Goal: Navigation & Orientation: Find specific page/section

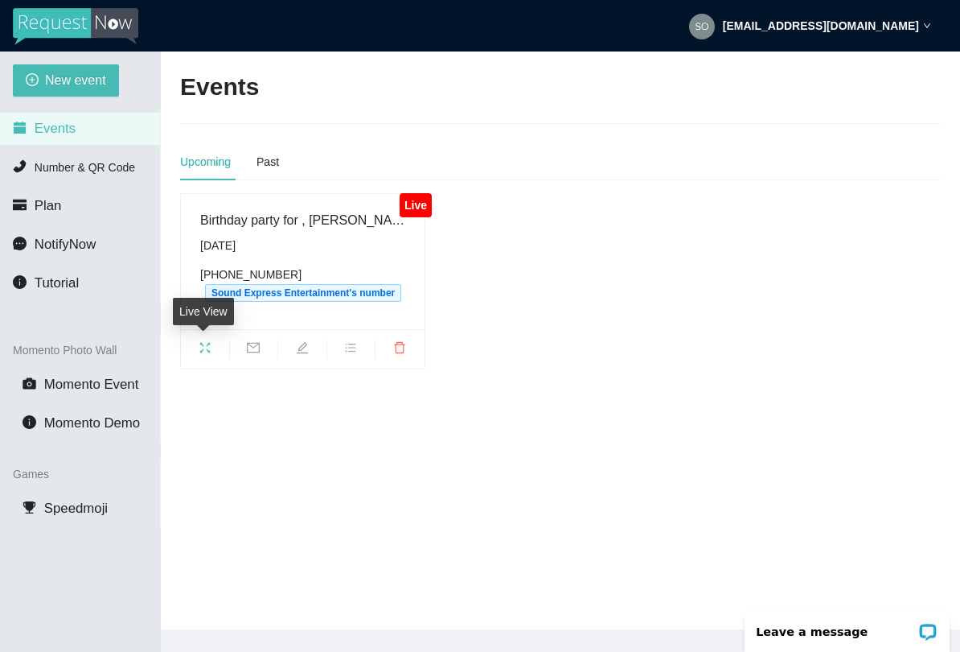
click at [192, 334] on div "Live View" at bounding box center [203, 317] width 61 height 39
click at [199, 347] on icon "fullscreen" at bounding box center [205, 347] width 13 height 13
